Goal: Task Accomplishment & Management: Use online tool/utility

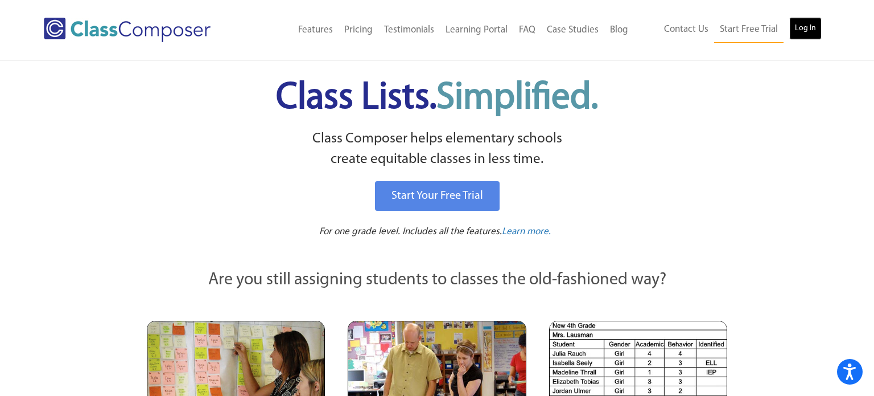
click at [813, 36] on link "Log In" at bounding box center [805, 28] width 32 height 23
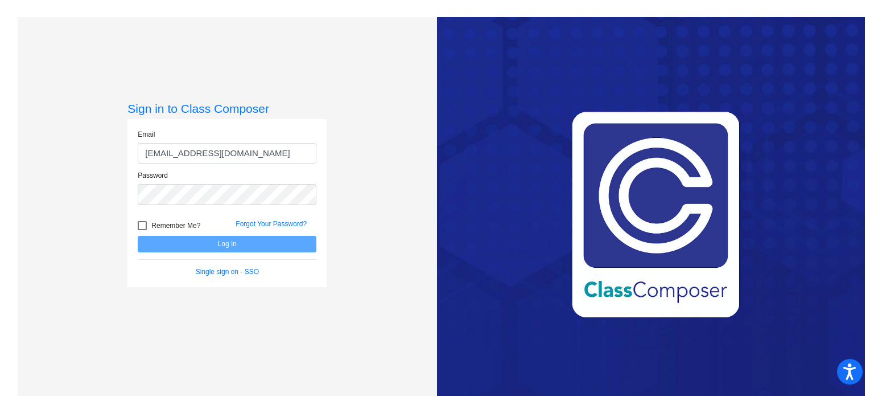
type input "[EMAIL_ADDRESS][DOMAIN_NAME]"
click at [143, 225] on div at bounding box center [142, 225] width 9 height 9
click at [142, 230] on input "Remember Me?" at bounding box center [142, 230] width 1 height 1
checkbox input "true"
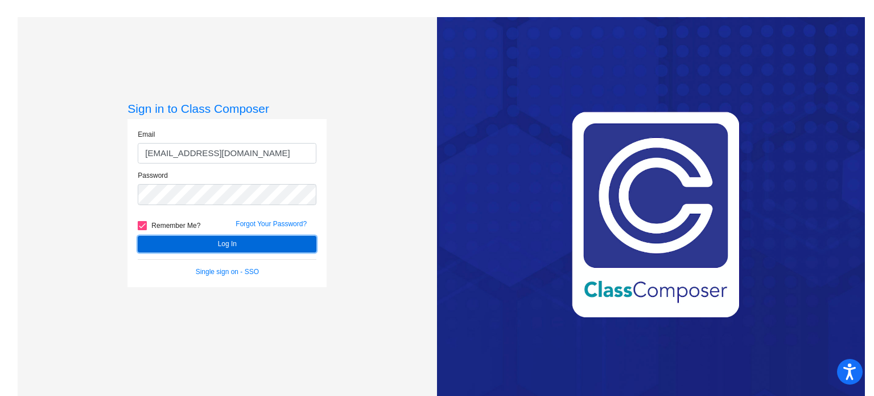
click at [162, 249] on button "Log In" at bounding box center [227, 244] width 179 height 17
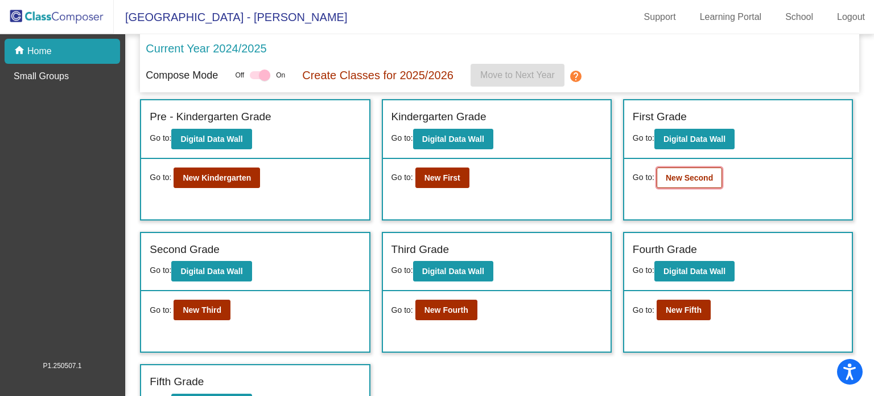
click at [697, 171] on button "New Second" at bounding box center [689, 177] width 65 height 20
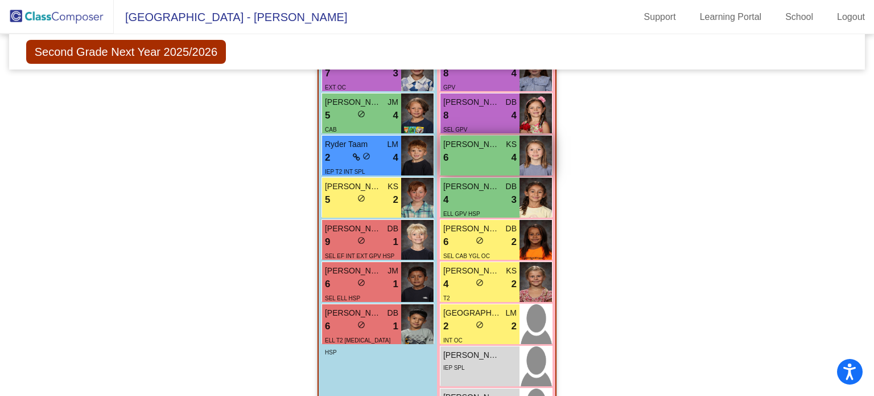
scroll to position [833, 0]
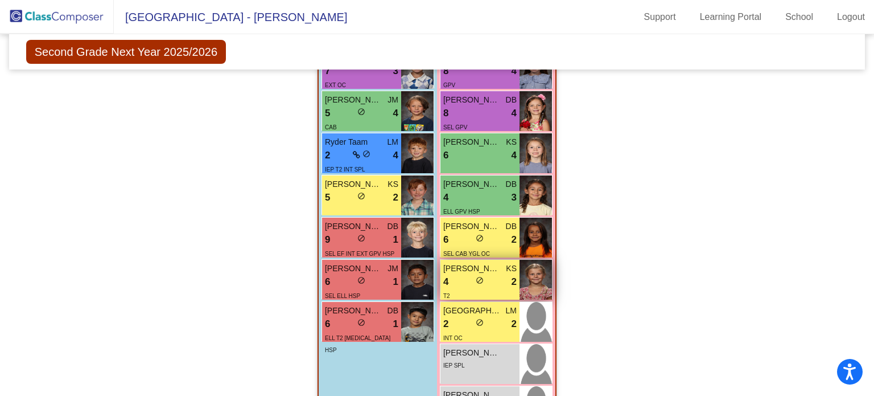
click at [489, 274] on div "4 lock do_not_disturb_alt 2" at bounding box center [479, 281] width 73 height 15
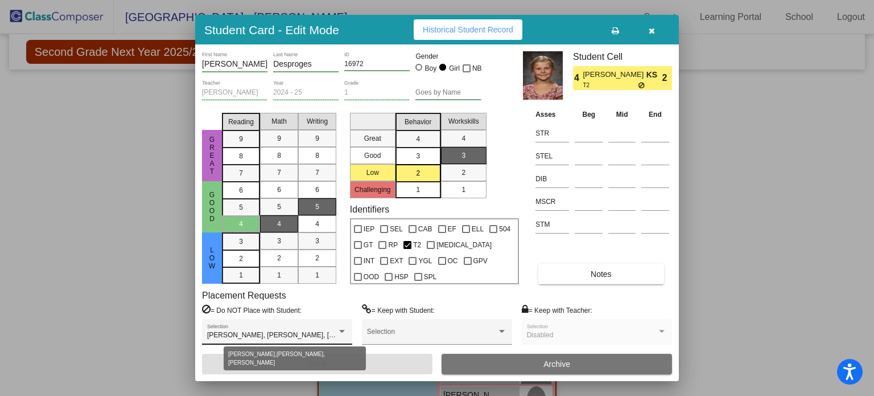
click at [342, 330] on div at bounding box center [342, 331] width 6 height 3
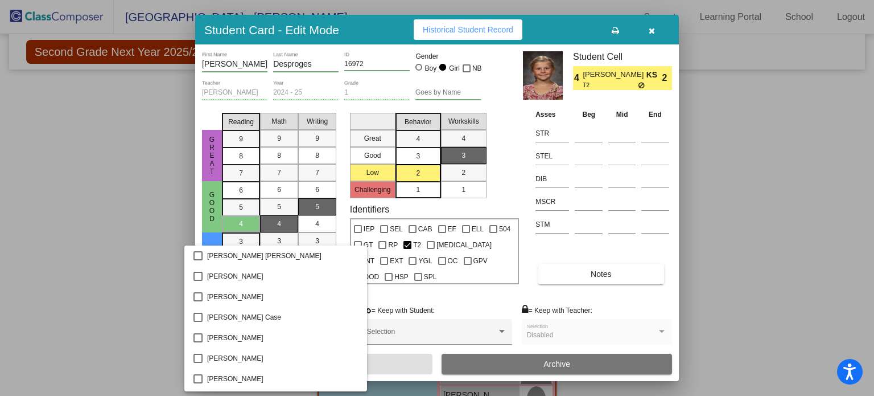
scroll to position [289, 0]
click at [342, 329] on span "Cloe Baldwin" at bounding box center [282, 335] width 151 height 20
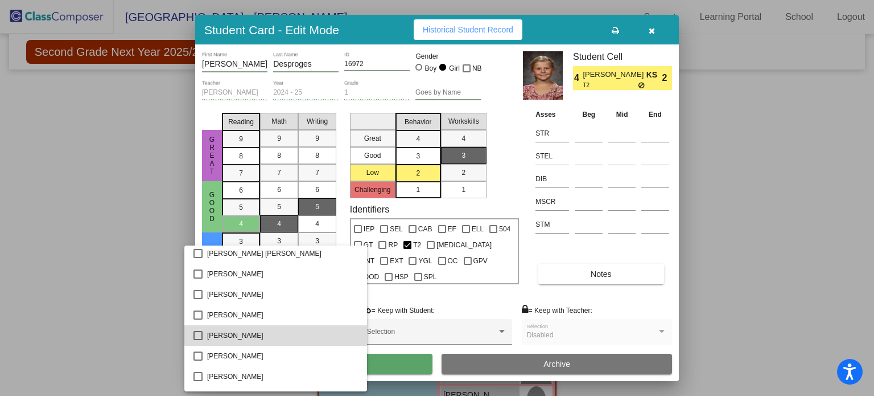
click at [342, 329] on span "Cloe Baldwin" at bounding box center [282, 335] width 151 height 20
click at [744, 157] on div at bounding box center [437, 198] width 874 height 396
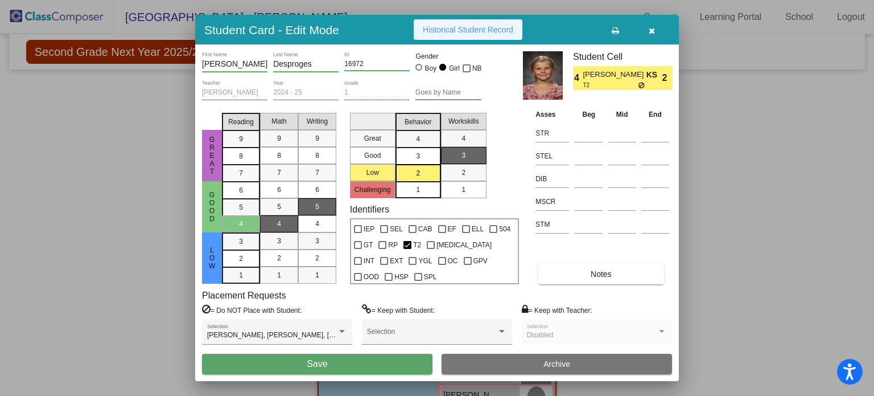
click at [458, 28] on span "Historical Student Record" at bounding box center [468, 29] width 90 height 9
